Goal: Check status

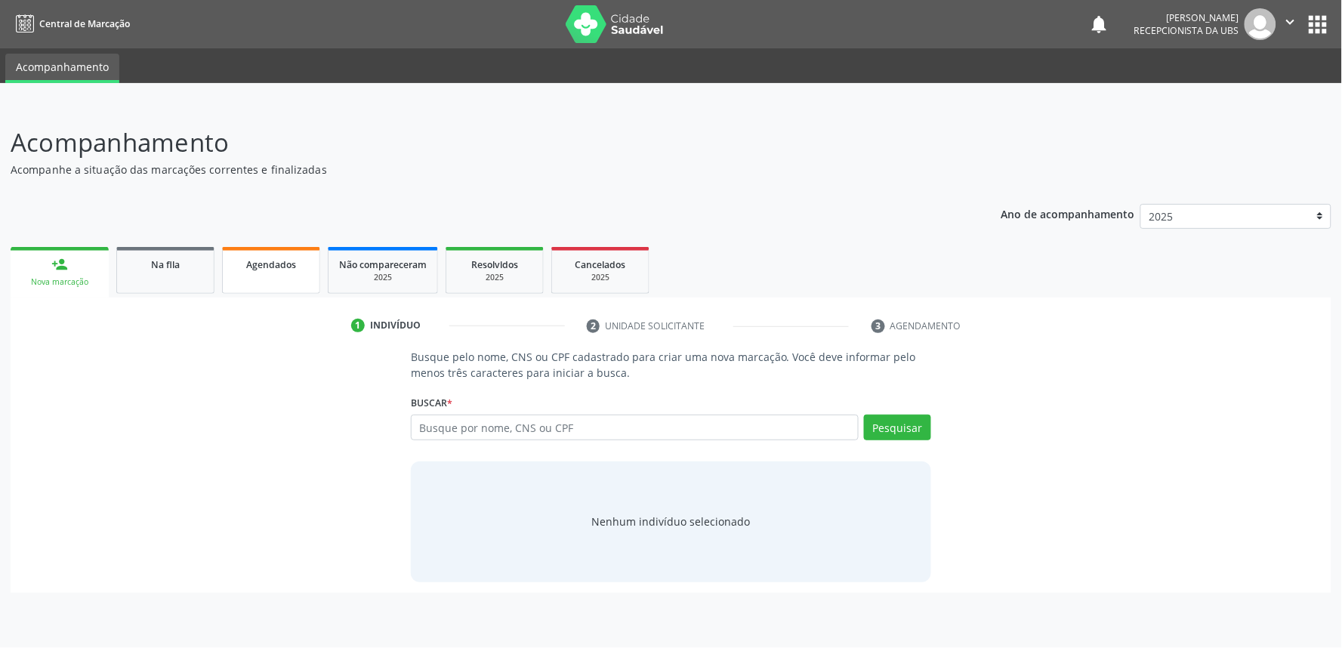
click at [278, 261] on span "Agendados" at bounding box center [271, 264] width 50 height 13
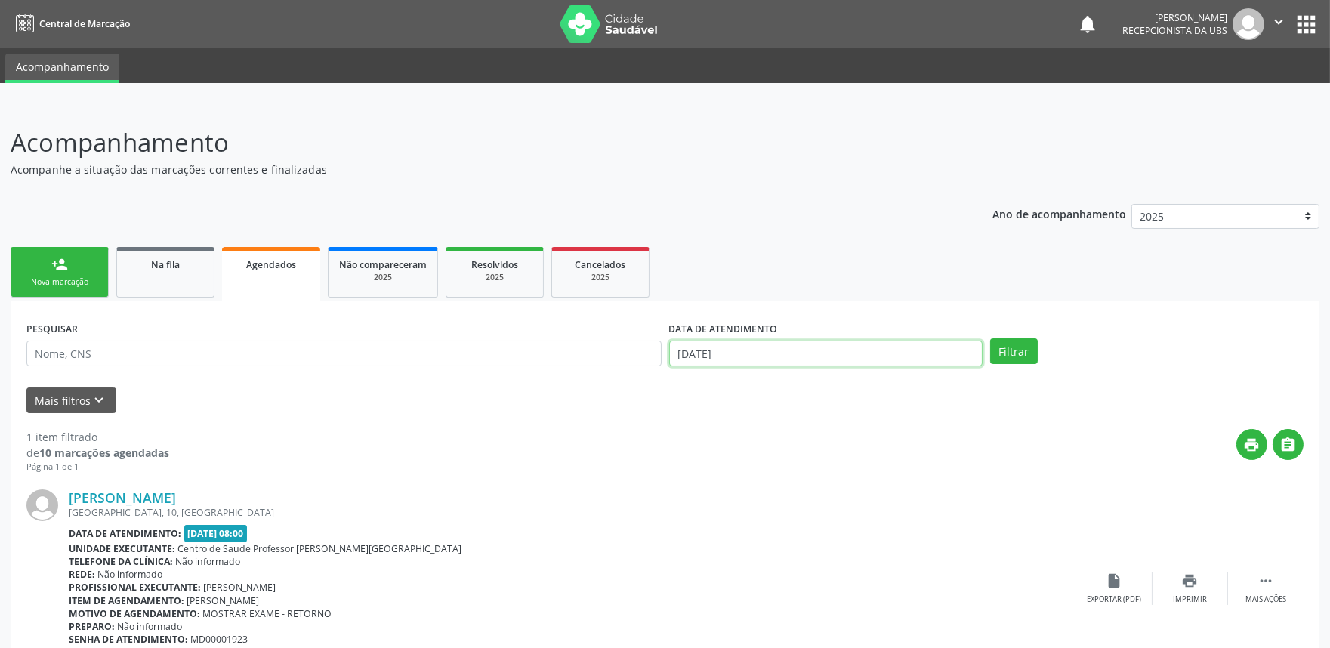
click at [787, 347] on input "[DATE]" at bounding box center [825, 354] width 313 height 26
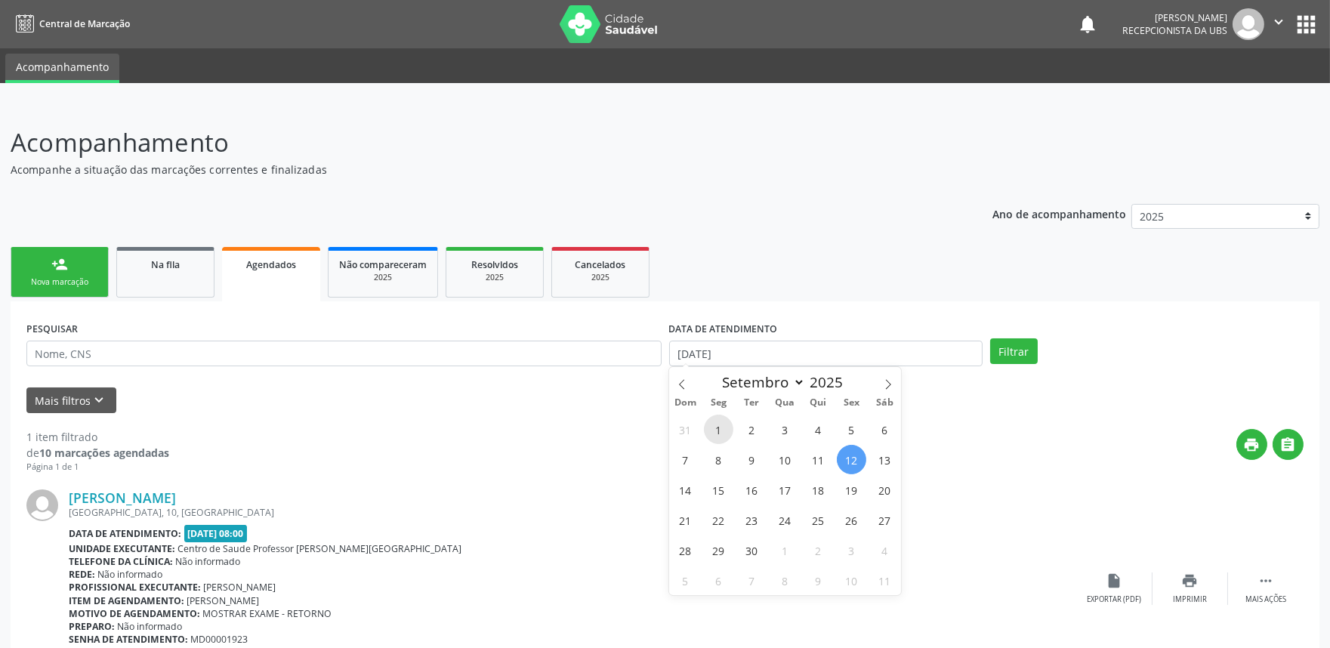
click at [726, 433] on span "1" at bounding box center [718, 429] width 29 height 29
type input "[DATE]"
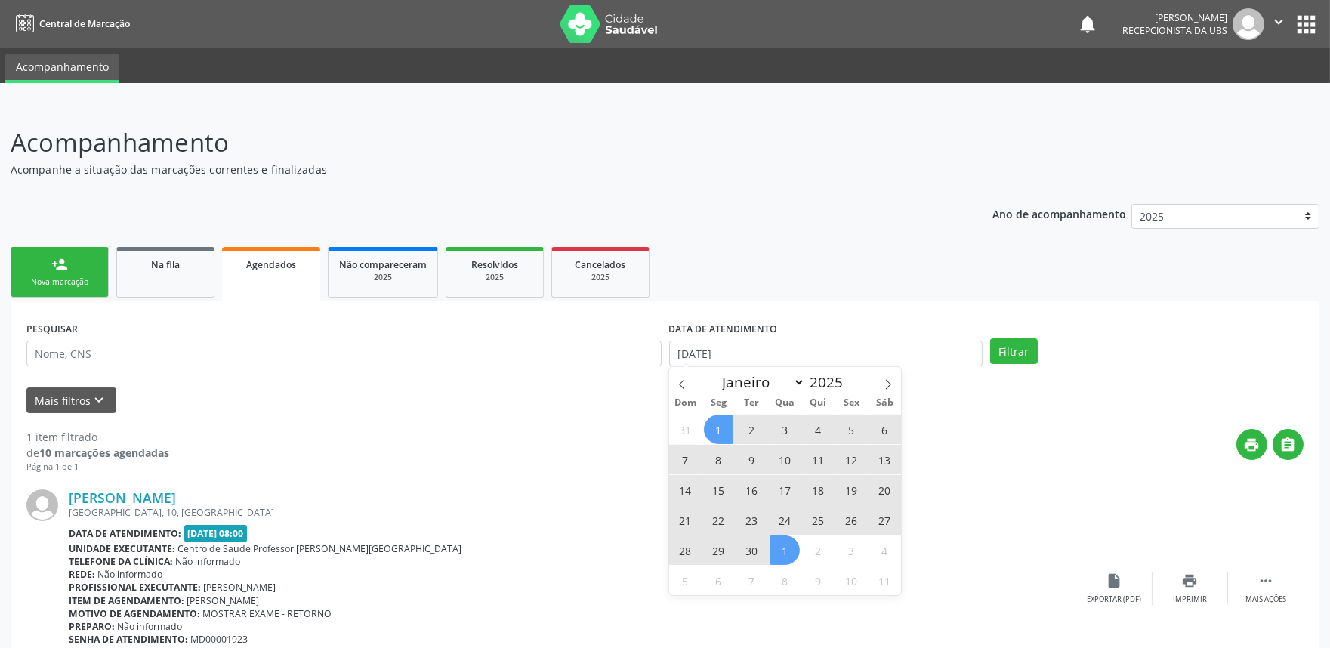
click at [787, 545] on span "1" at bounding box center [784, 550] width 29 height 29
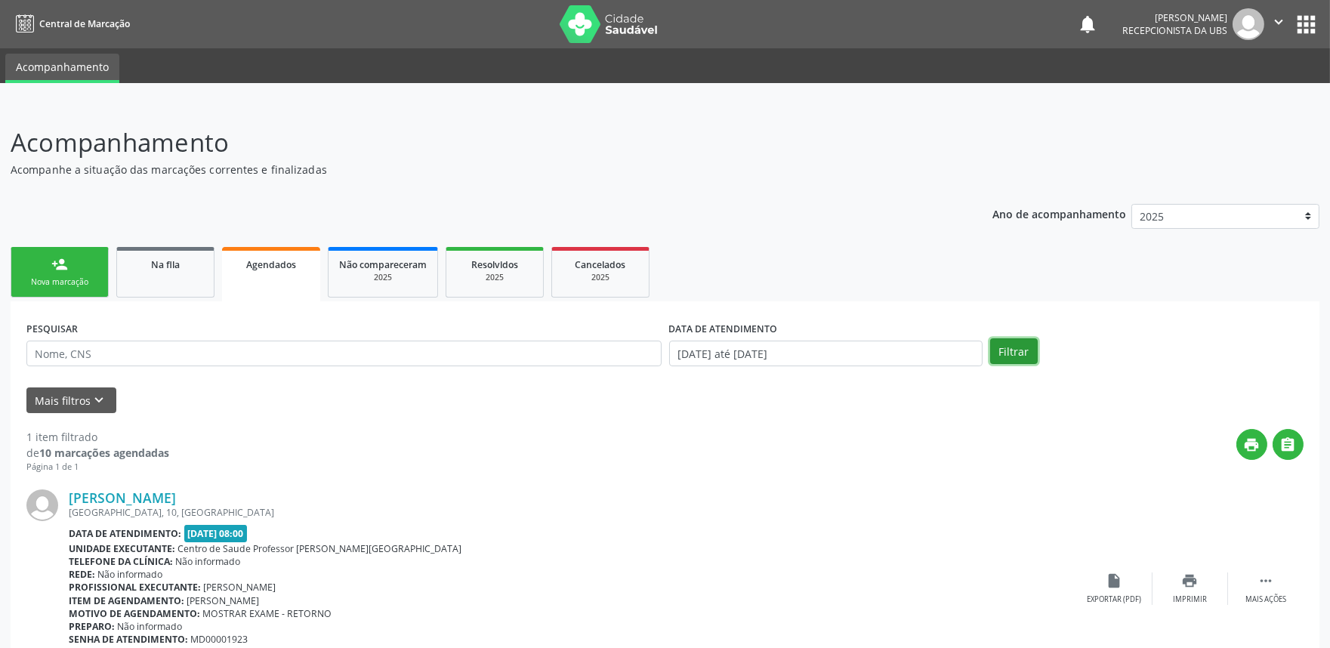
click at [1008, 351] on button "Filtrar" at bounding box center [1014, 351] width 48 height 26
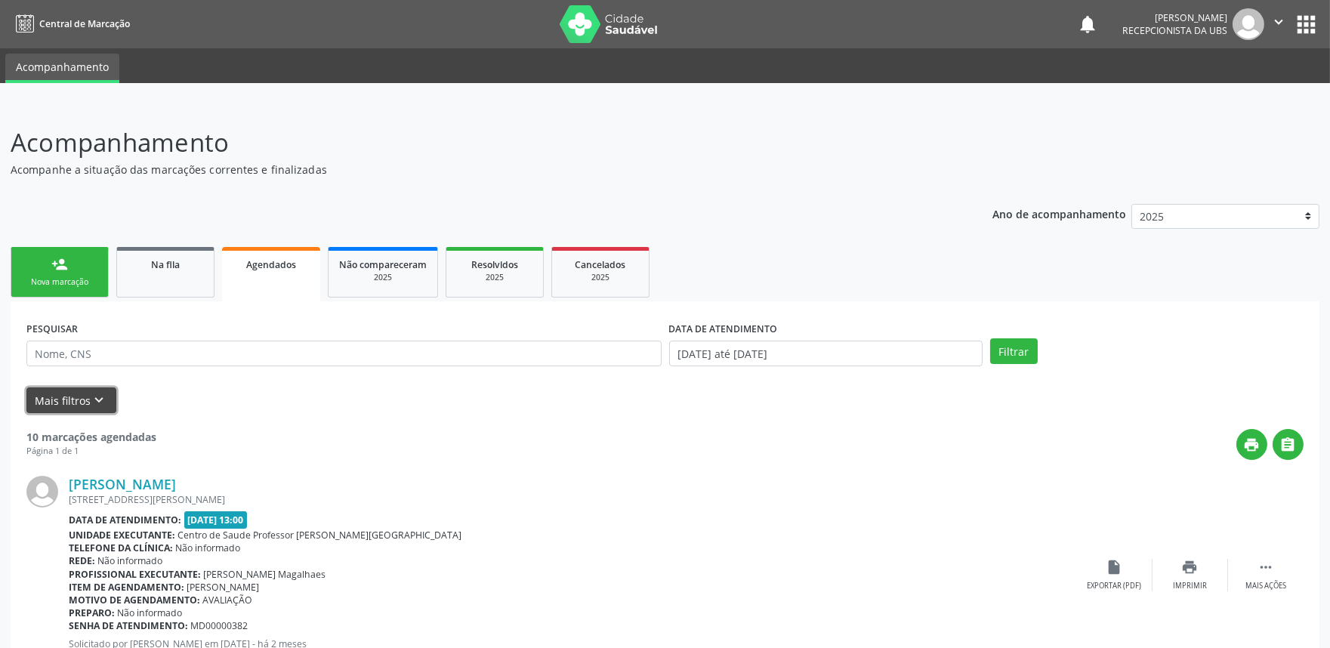
click at [97, 394] on icon "keyboard_arrow_down" at bounding box center [99, 400] width 17 height 17
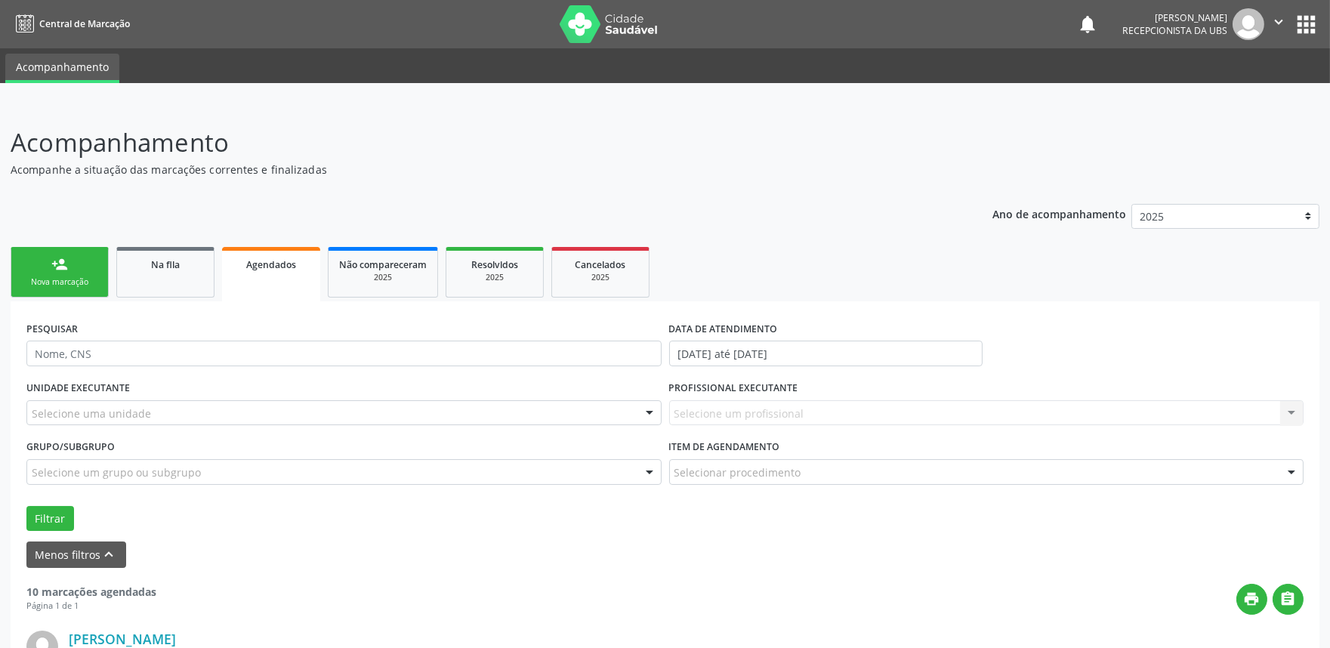
drag, startPoint x: 721, startPoint y: 482, endPoint x: 721, endPoint y: 470, distance: 12.1
click at [721, 471] on div "Selecionar procedimento" at bounding box center [986, 472] width 635 height 26
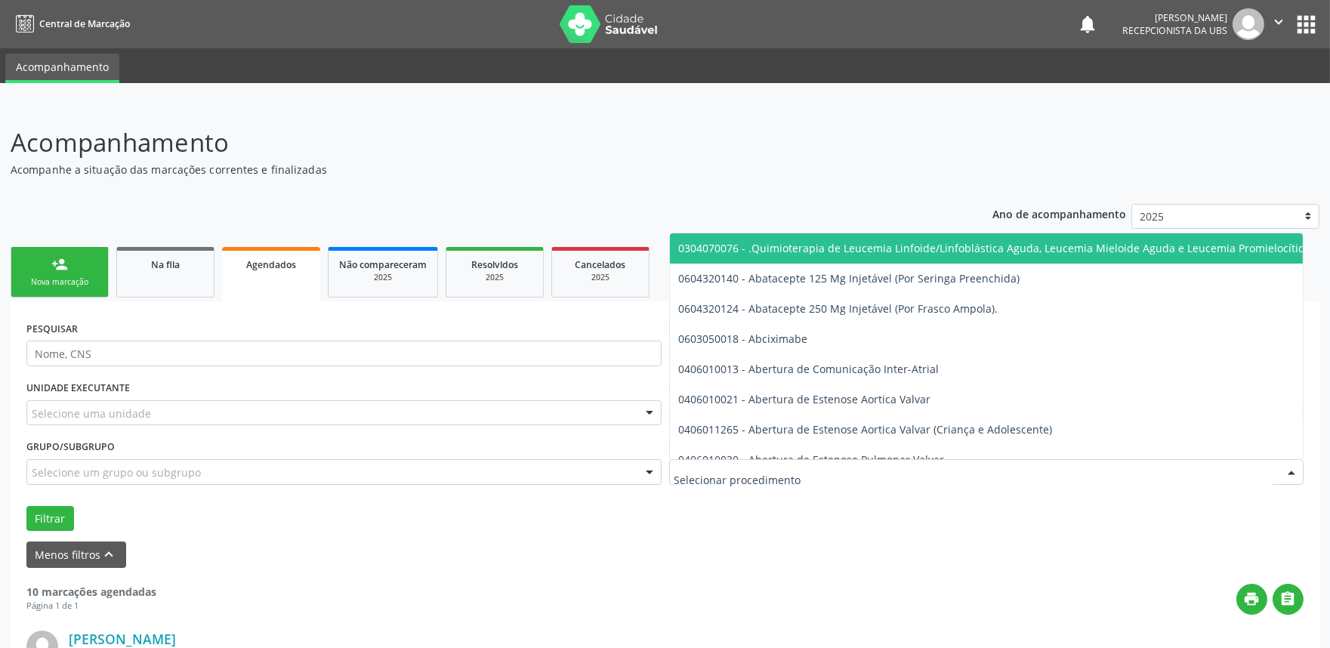
click at [721, 470] on input "text" at bounding box center [974, 480] width 599 height 30
click at [721, 471] on input "text" at bounding box center [974, 480] width 599 height 30
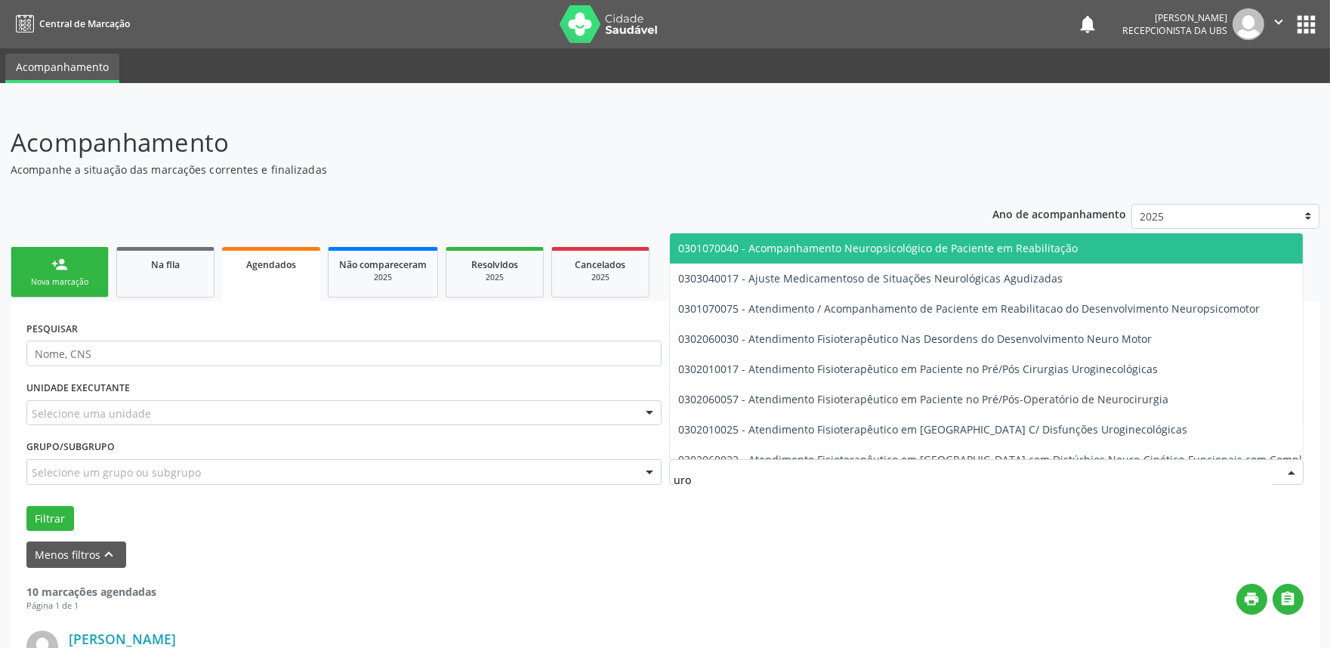
type input "urol"
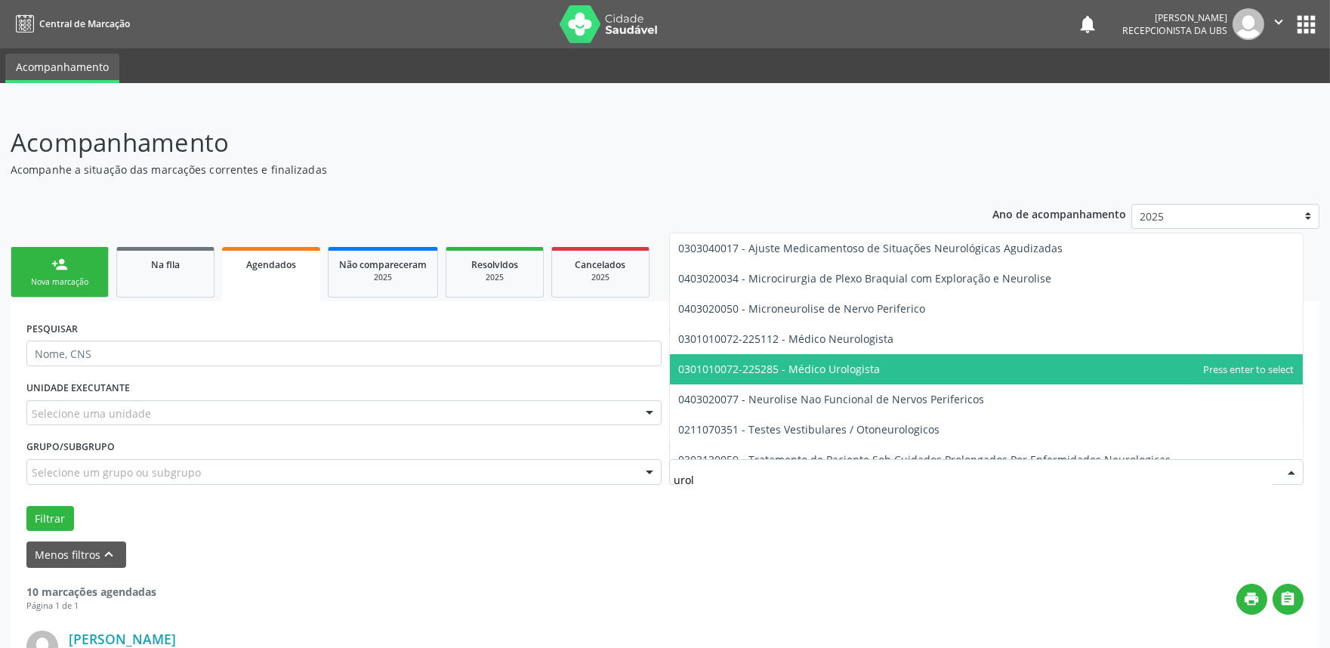
click at [859, 356] on span "0301010072-225285 - Médico Urologista" at bounding box center [987, 369] width 634 height 30
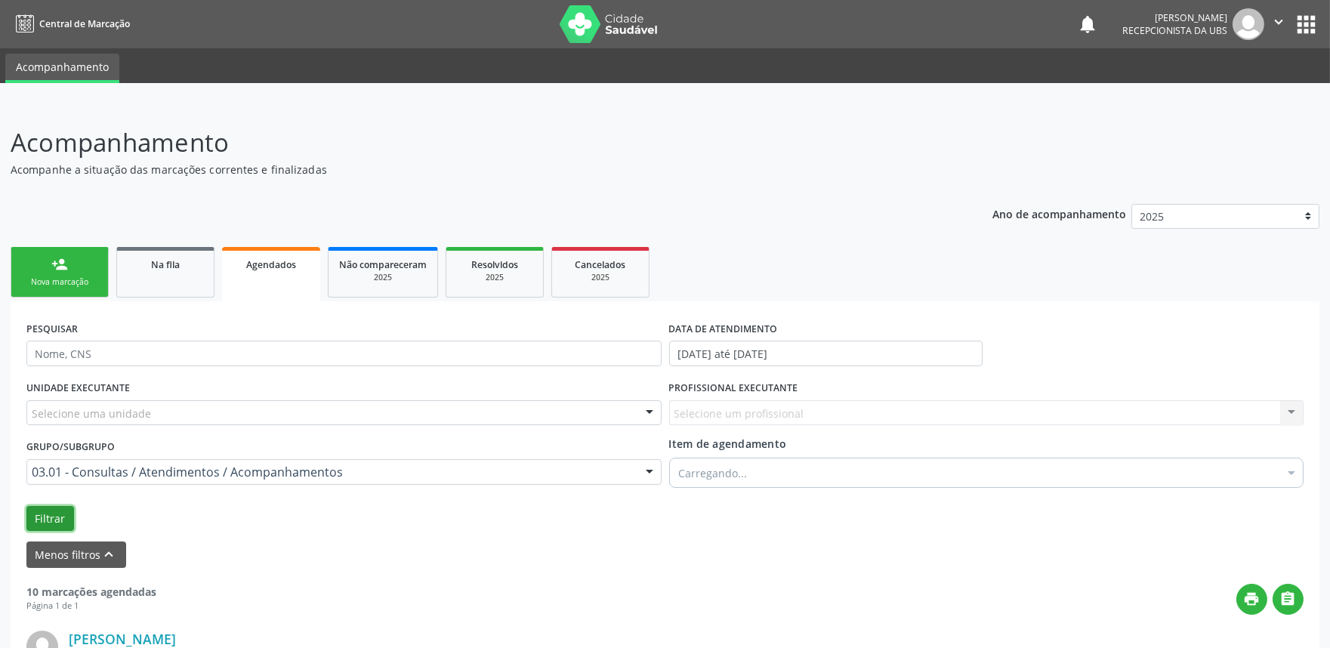
click at [45, 512] on button "Filtrar" at bounding box center [50, 519] width 48 height 26
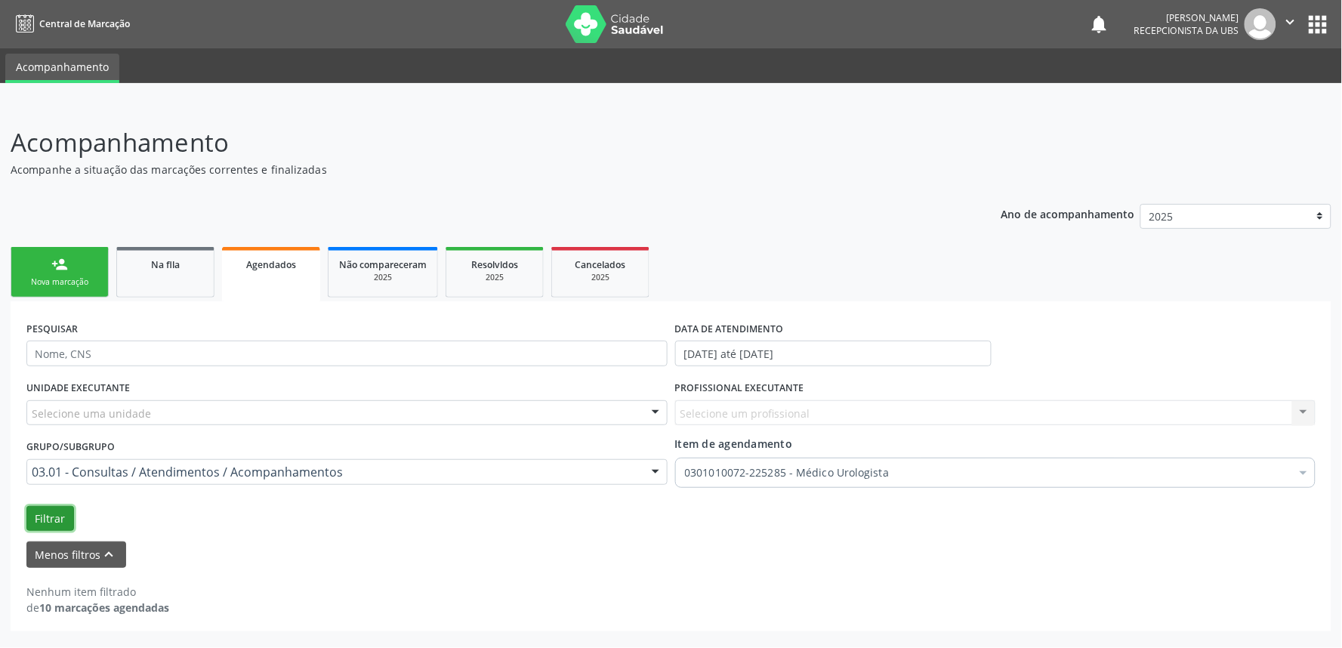
click at [53, 515] on button "Filtrar" at bounding box center [50, 519] width 48 height 26
click at [154, 275] on link "Na fila" at bounding box center [165, 272] width 98 height 51
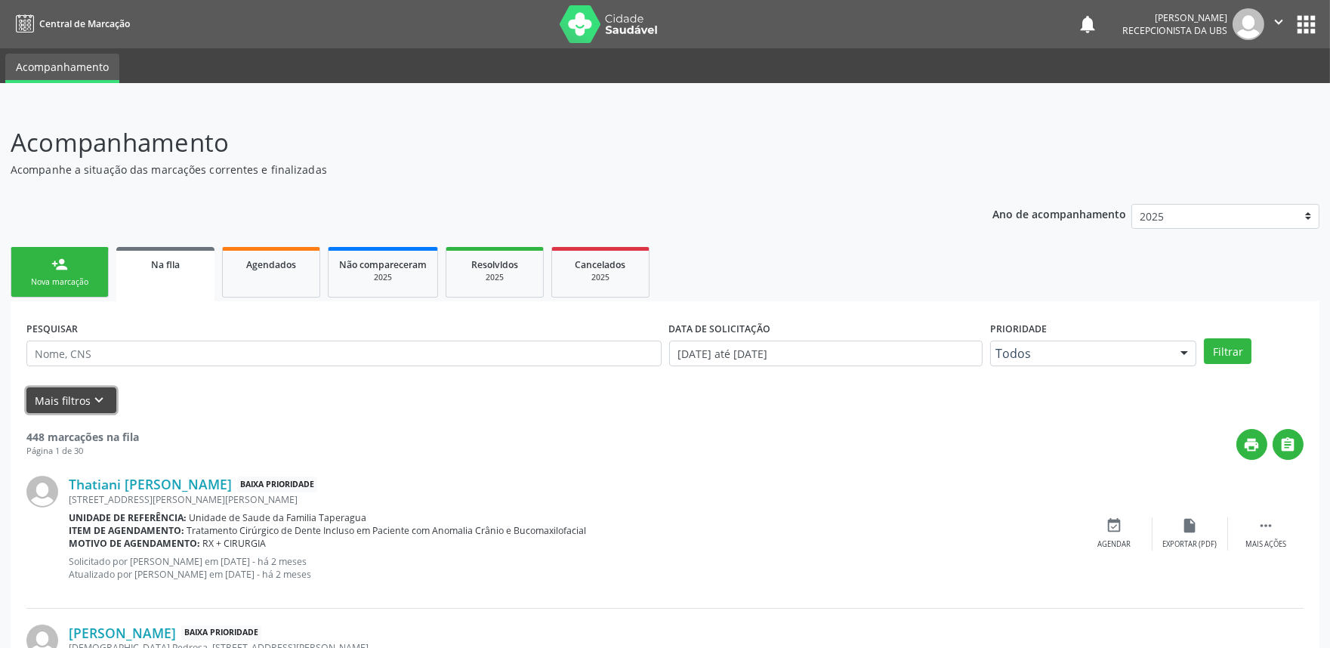
click at [87, 406] on button "Mais filtros keyboard_arrow_down" at bounding box center [71, 400] width 90 height 26
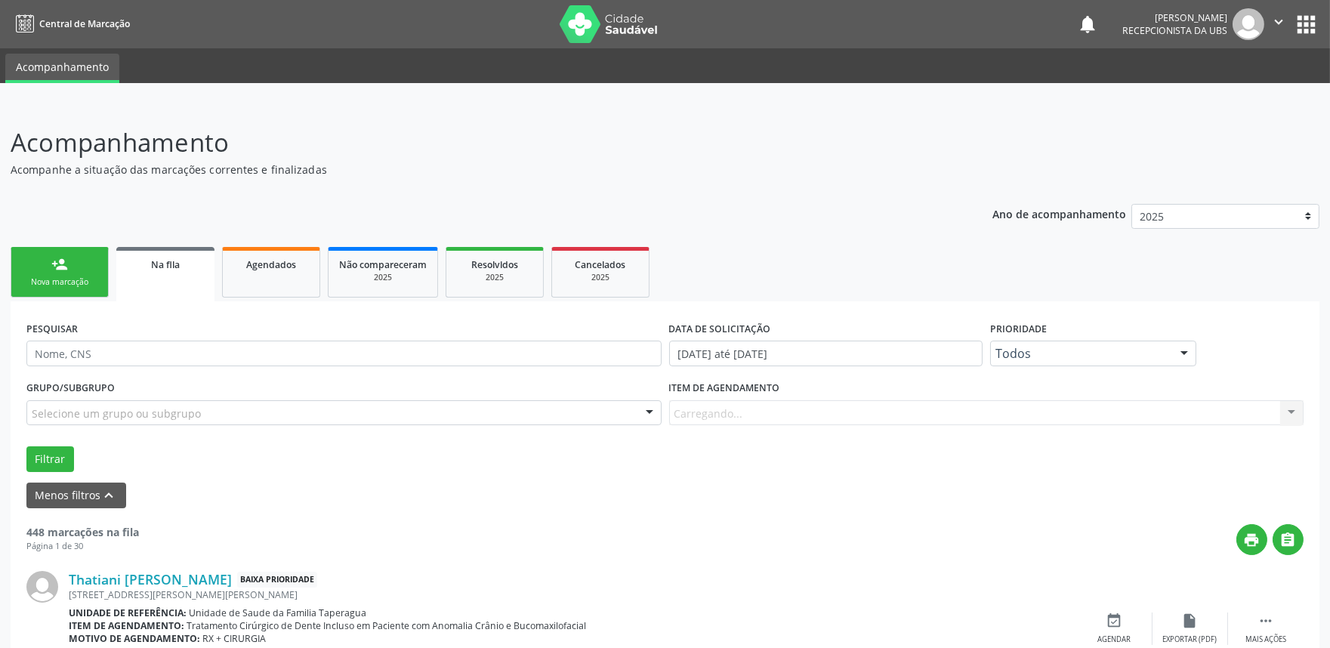
click at [773, 414] on div "Item de agendamento [GEOGRAPHIC_DATA]... No elements found. Consider changing t…" at bounding box center [986, 401] width 635 height 48
click at [733, 413] on div "Item de agendamento [GEOGRAPHIC_DATA]... No elements found. Consider changing t…" at bounding box center [986, 401] width 635 height 48
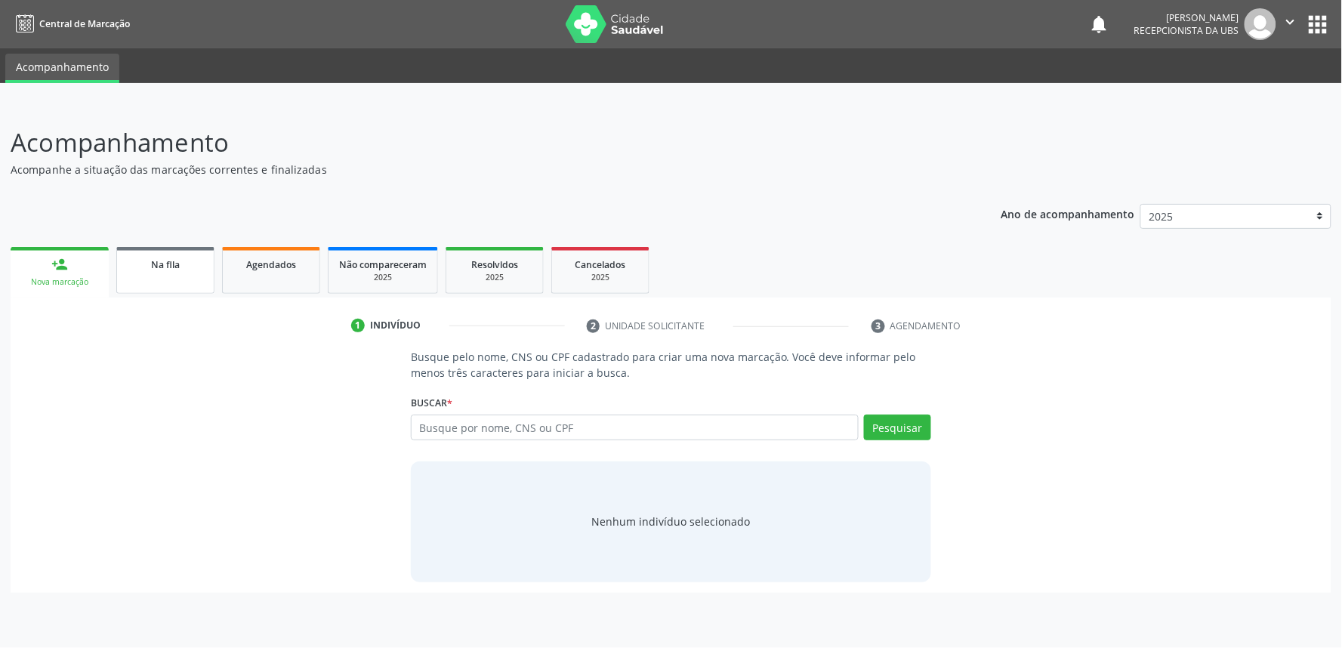
click at [183, 270] on div "Na fila" at bounding box center [166, 264] width 76 height 16
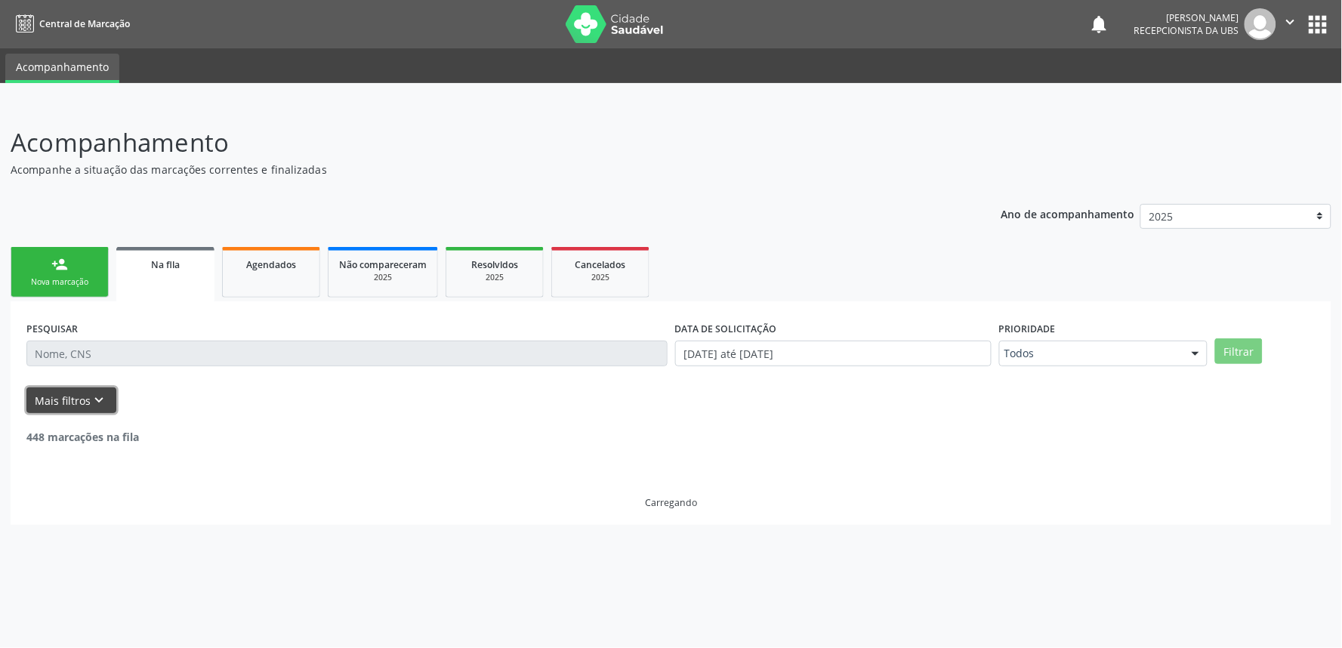
click at [79, 403] on button "Mais filtros keyboard_arrow_down" at bounding box center [71, 400] width 90 height 26
